Goal: Task Accomplishment & Management: Manage account settings

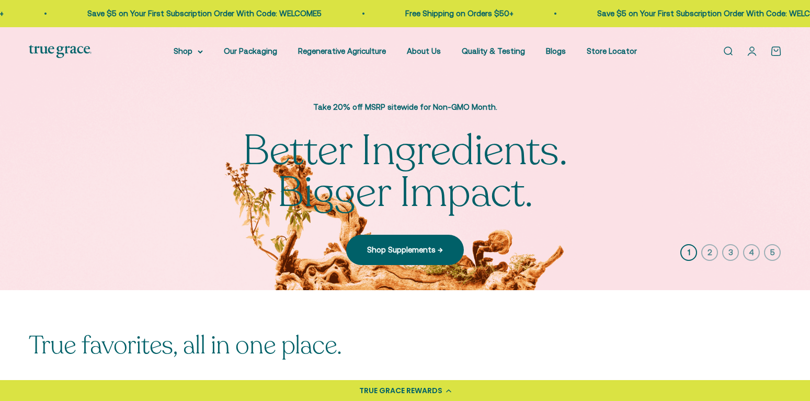
click at [754, 53] on link "Open account page" at bounding box center [753, 52] width 12 height 12
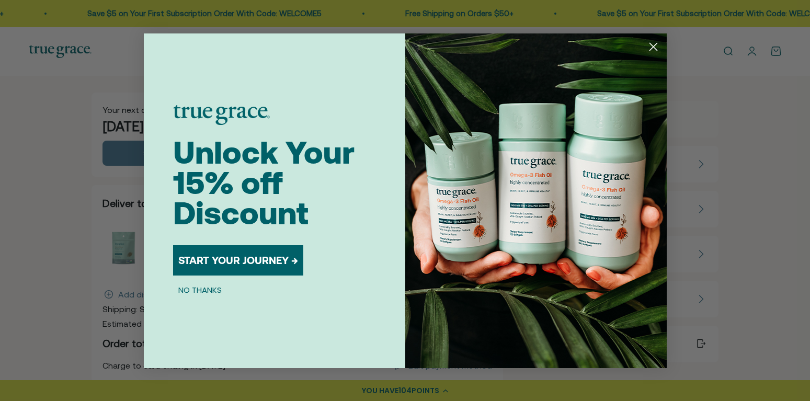
click at [655, 43] on circle "Close dialog" at bounding box center [653, 46] width 17 height 17
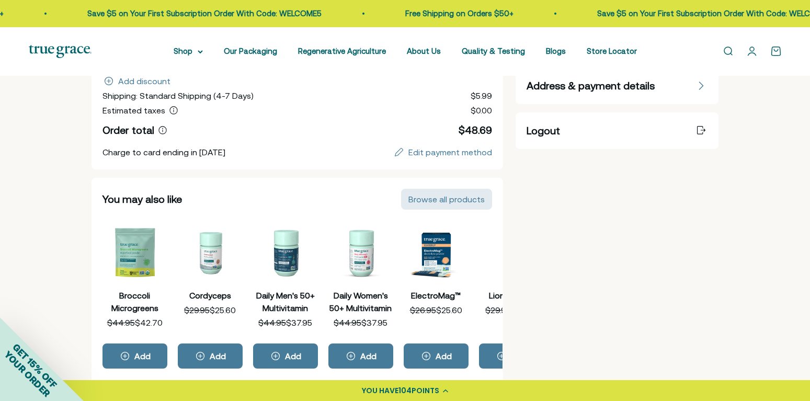
scroll to position [53, 0]
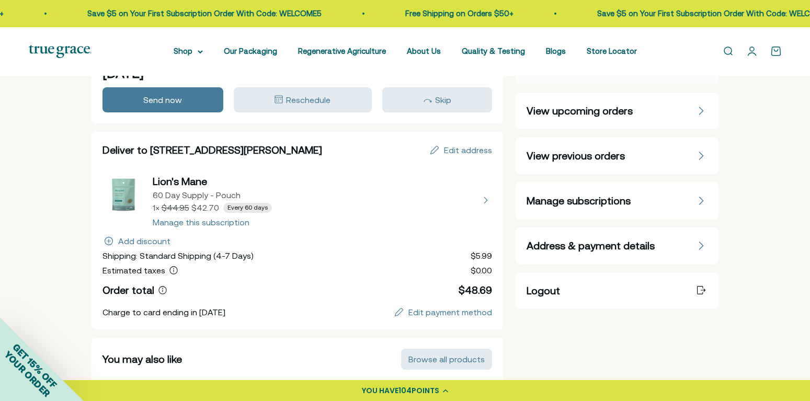
click at [702, 200] on icon "Manage subscriptions" at bounding box center [701, 201] width 6 height 8
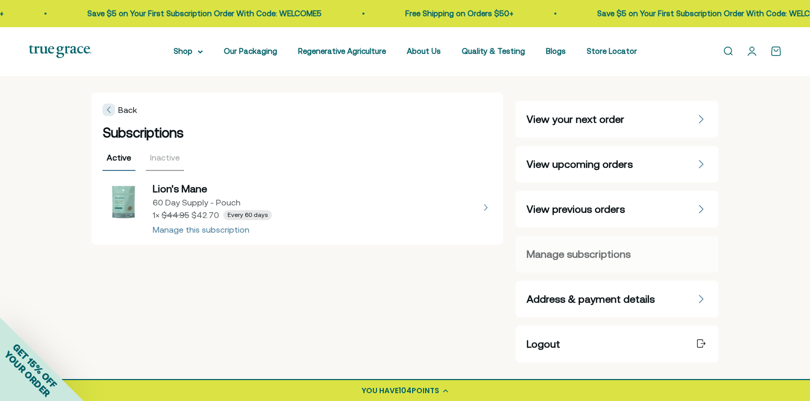
click at [228, 229] on button "view details about Lion's Mane 60 Day Supply - Pouch 1 × $42.70 Every 60 days" at bounding box center [298, 208] width 390 height 52
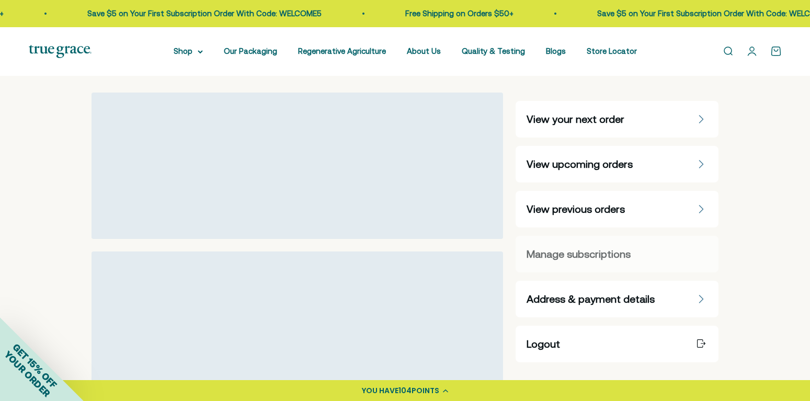
select select "60 Day Supply - Pouch"
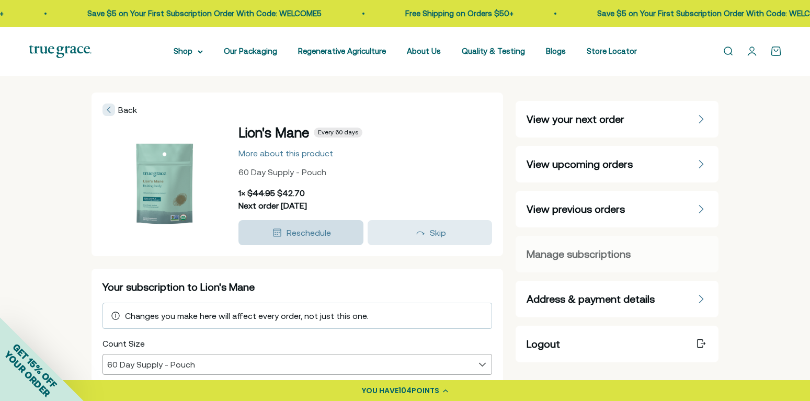
click at [315, 232] on span "Reschedule" at bounding box center [309, 232] width 44 height 9
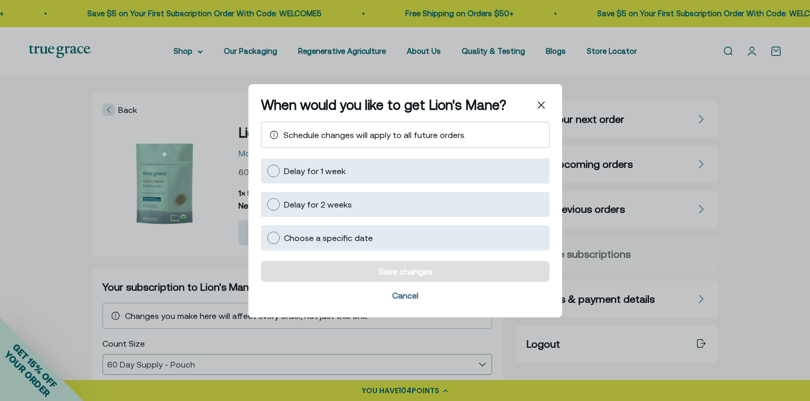
click at [409, 295] on div "Cancel" at bounding box center [405, 295] width 26 height 8
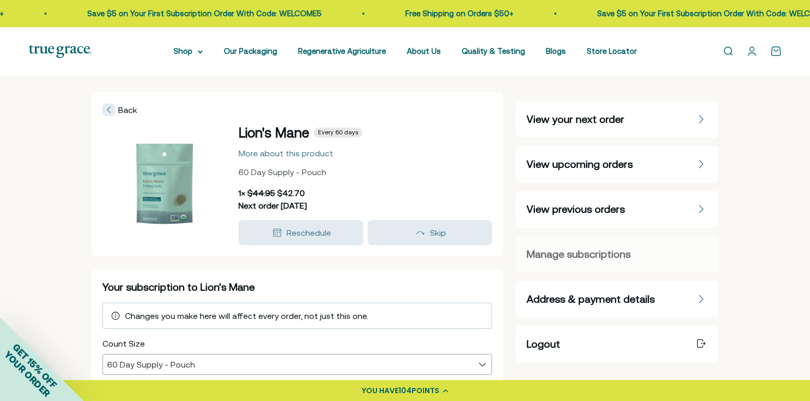
click at [340, 135] on span "Every 60 days" at bounding box center [338, 133] width 40 height 8
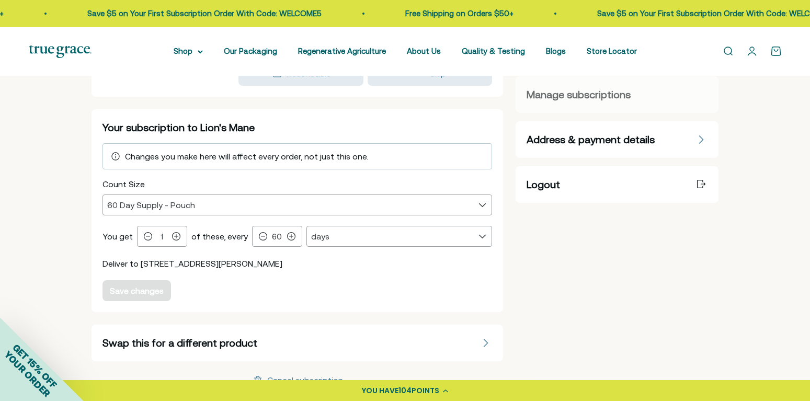
scroll to position [160, 0]
click at [145, 238] on icon at bounding box center [148, 236] width 8 height 8
click at [145, 236] on icon at bounding box center [148, 236] width 8 height 8
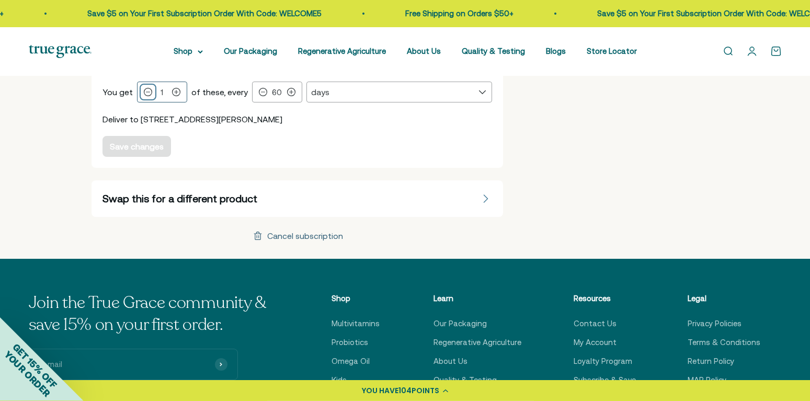
scroll to position [320, 0]
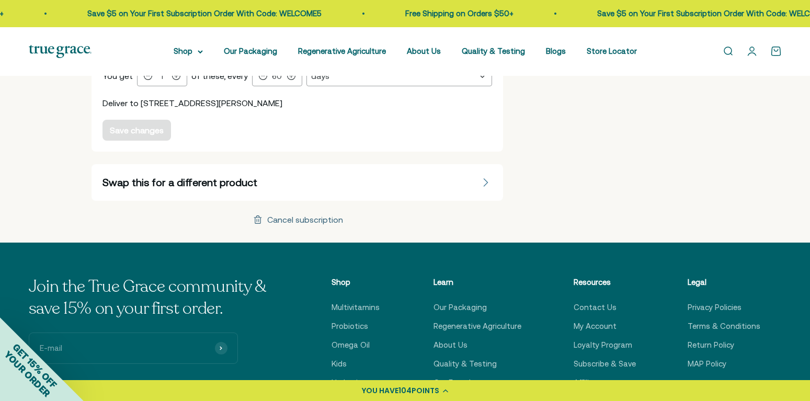
click at [304, 219] on div "Cancel subscription" at bounding box center [305, 220] width 76 height 8
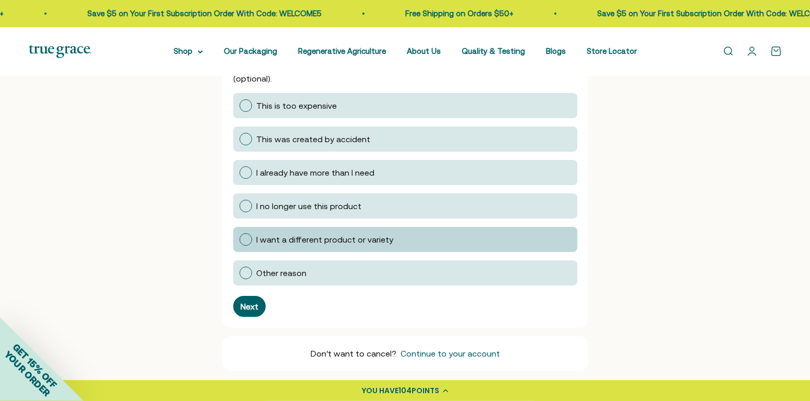
scroll to position [213, 0]
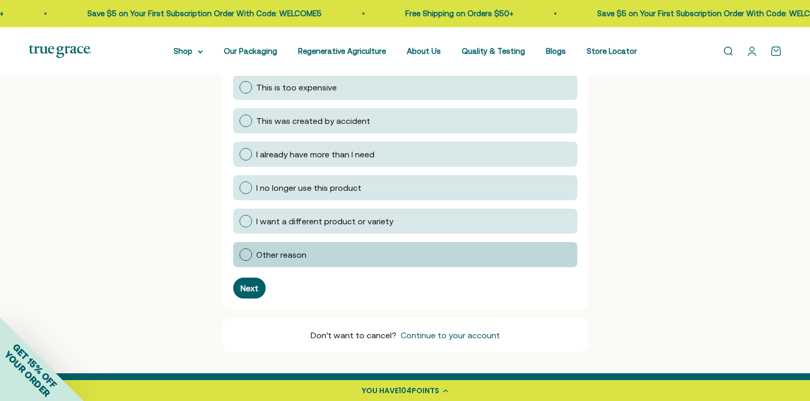
click at [247, 253] on div at bounding box center [246, 254] width 13 height 13
click at [239, 255] on input "Other reason" at bounding box center [239, 255] width 0 height 0
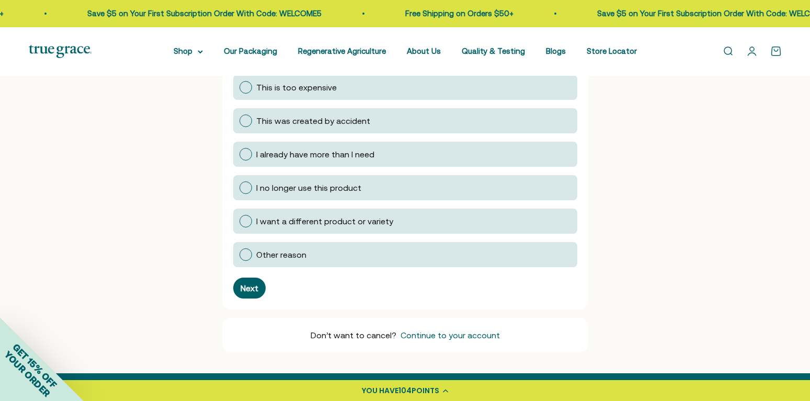
scroll to position [7, 0]
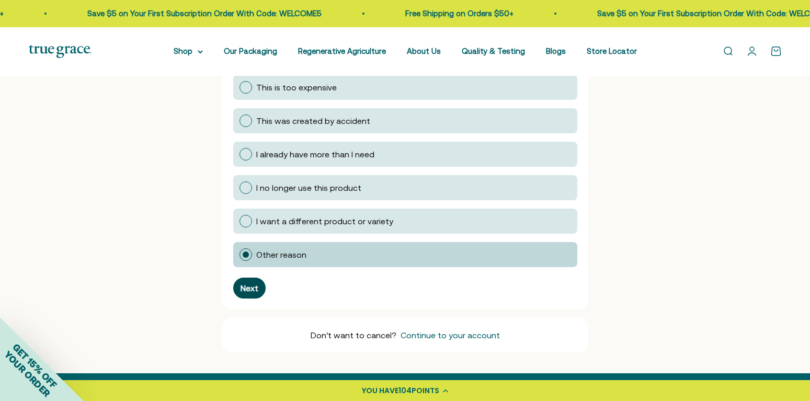
click at [252, 290] on div "Next" at bounding box center [250, 288] width 18 height 8
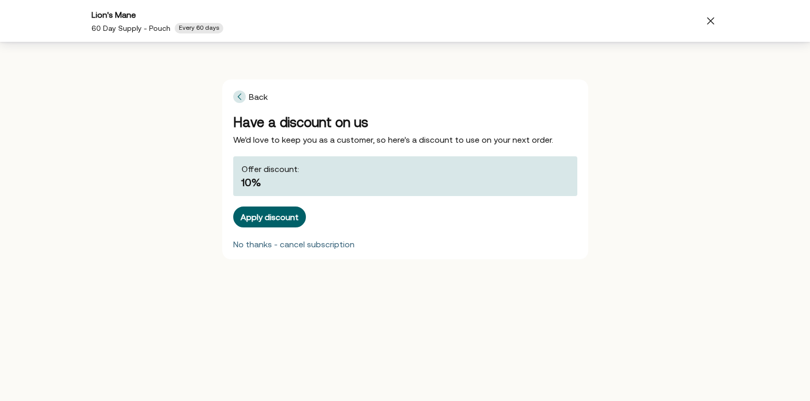
click at [266, 248] on div "No thanks - cancel subscription" at bounding box center [293, 244] width 121 height 8
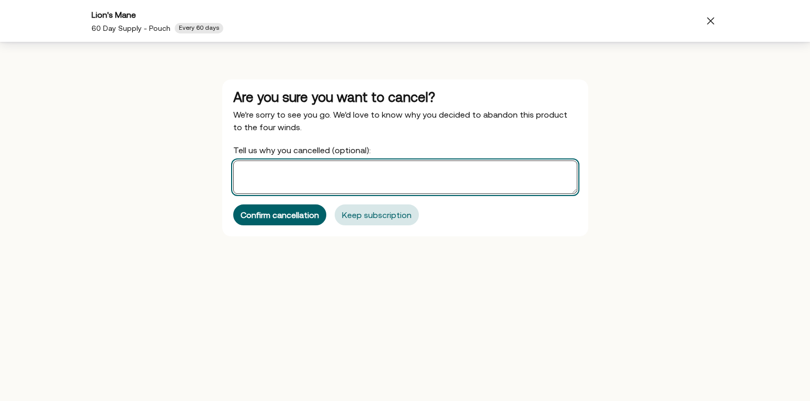
click at [246, 171] on textarea "Tell us why you cancelled (optional):" at bounding box center [405, 177] width 344 height 33
click at [352, 168] on textarea "I had a heart attack and now on meds for the next year" at bounding box center [405, 177] width 344 height 33
click at [472, 171] on textarea "I had a heart attack and now on anti-platelet meds for the next year" at bounding box center [405, 177] width 344 height 33
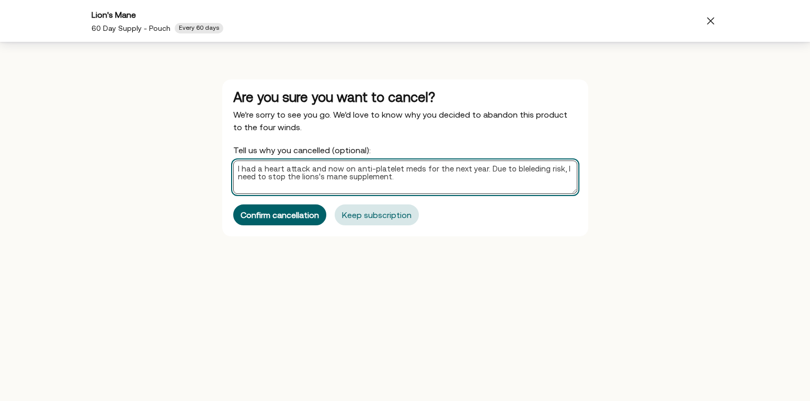
click at [516, 169] on textarea "I had a heart attack and now on anti-platelet meds for the next year. Due to bl…" at bounding box center [405, 177] width 344 height 33
click at [546, 168] on textarea "I had a heart attack and now on anti-platelet meds for the next year. Due to bl…" at bounding box center [405, 177] width 344 height 33
click at [312, 177] on textarea "I had a heart attack and now on anti-platelet meds for the next year. Due to bl…" at bounding box center [405, 177] width 344 height 33
type textarea "I had a heart attack and now on anti-platelet meds for the next year. Due to bl…"
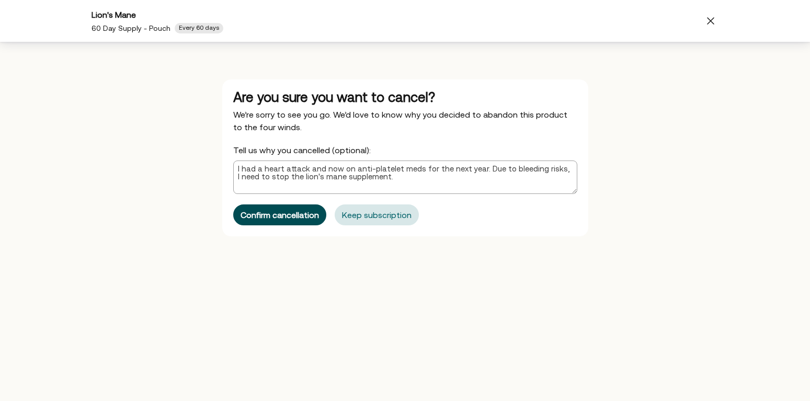
click at [301, 214] on div "Confirm cancellation" at bounding box center [280, 215] width 78 height 8
